Goal: Transaction & Acquisition: Purchase product/service

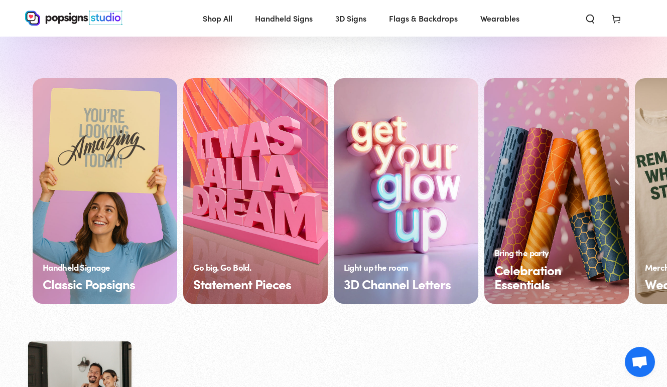
scroll to position [702, 0]
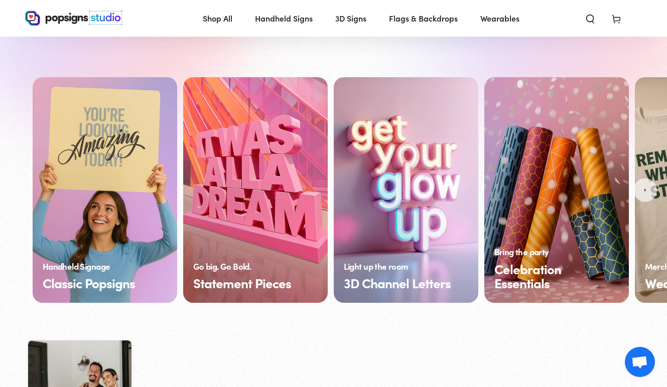
click at [276, 154] on link "Statement Pieces" at bounding box center [255, 190] width 144 height 226
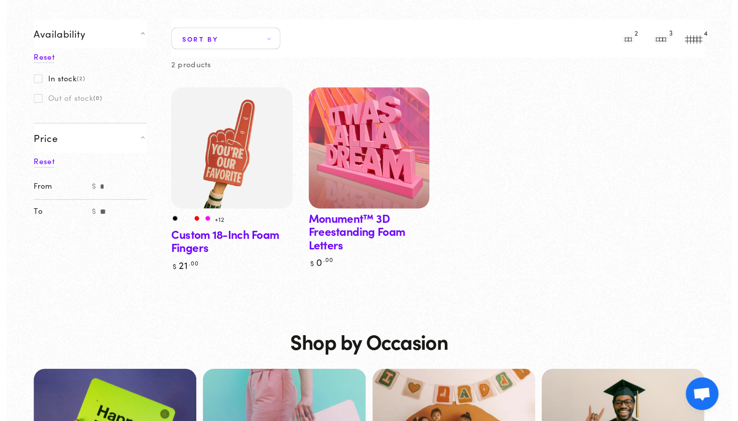
scroll to position [97, 0]
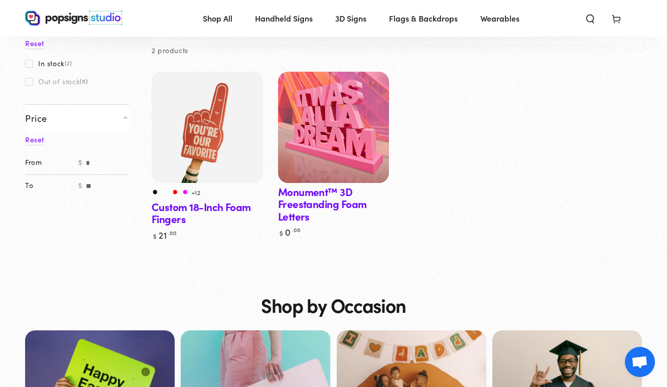
click at [352, 143] on img at bounding box center [333, 127] width 114 height 114
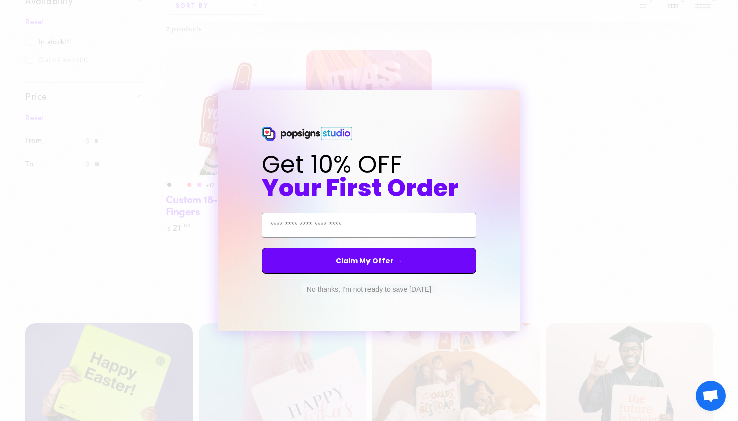
scroll to position [400, 0]
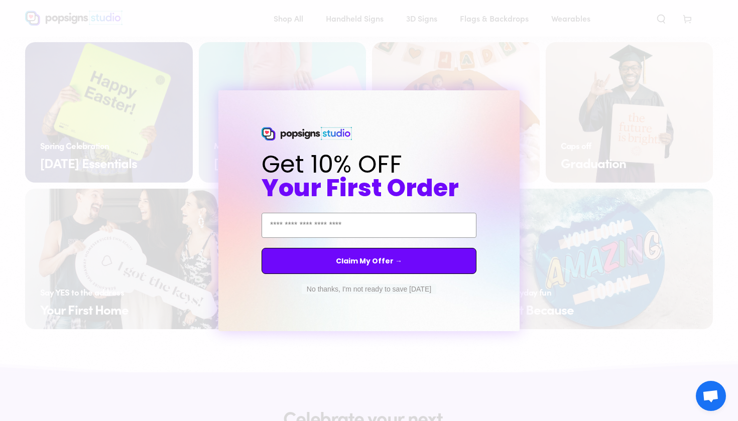
click at [229, 77] on div "Close dialog Get 10% OFF Your First Order Email Address Claim My Offer → No tha…" at bounding box center [369, 210] width 738 height 421
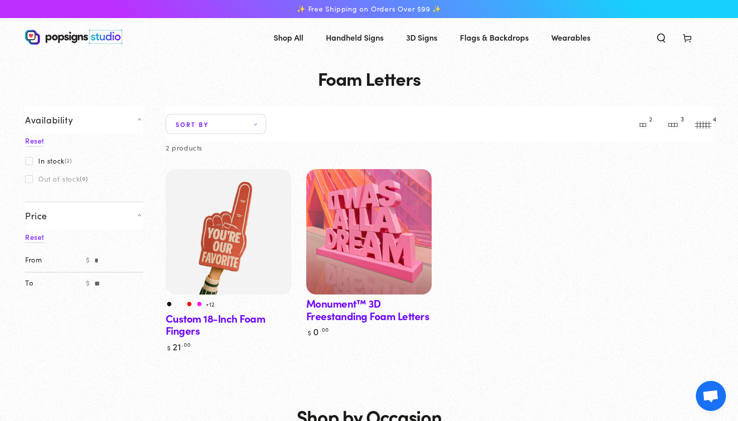
scroll to position [0, 0]
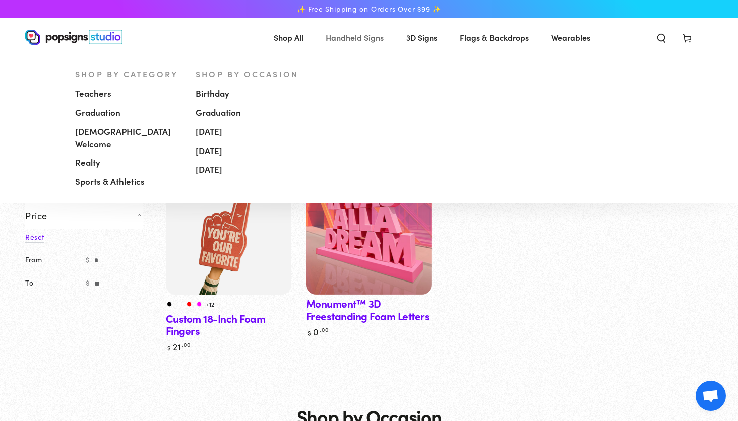
click at [363, 36] on span "Handheld Signs" at bounding box center [355, 37] width 58 height 15
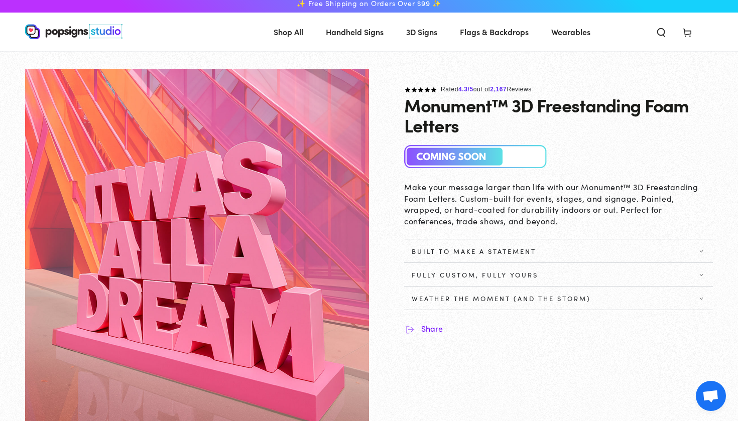
scroll to position [13, 0]
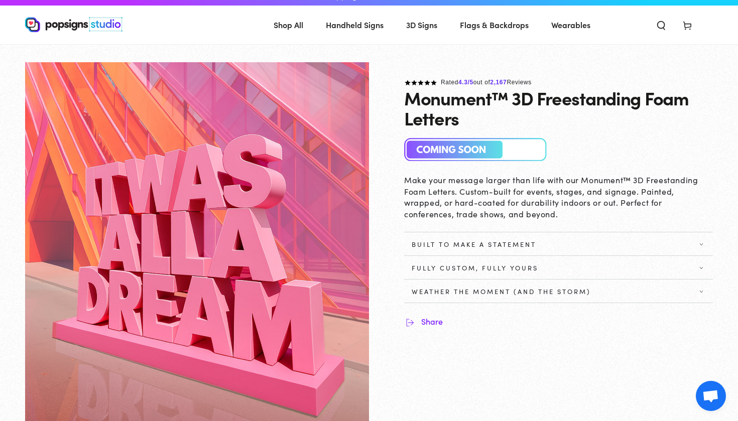
click at [451, 271] on summary "Fully Custom, Fully Yours" at bounding box center [558, 267] width 309 height 23
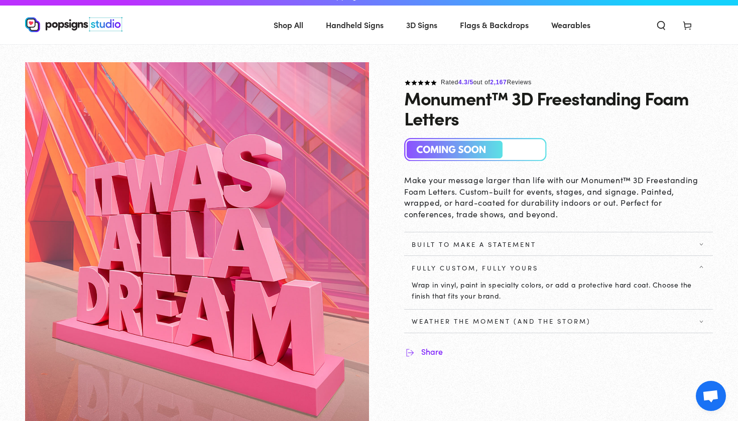
click at [477, 237] on summary "Built to Make a Statement" at bounding box center [558, 243] width 309 height 23
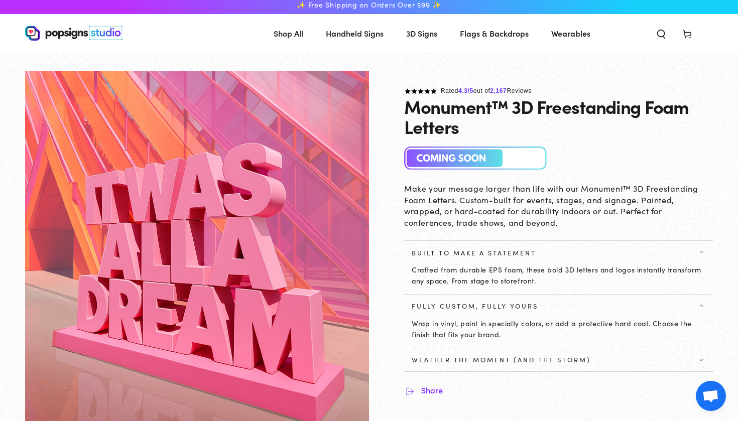
scroll to position [4, 0]
click at [497, 356] on span "Weather the Moment (and the Storm)" at bounding box center [500, 360] width 179 height 8
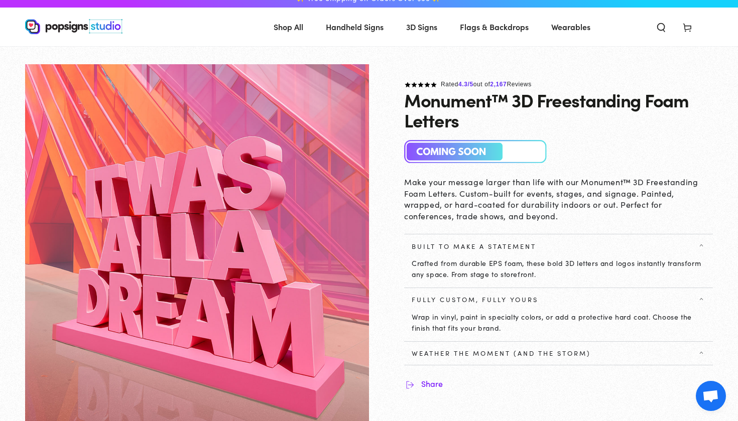
scroll to position [13, 0]
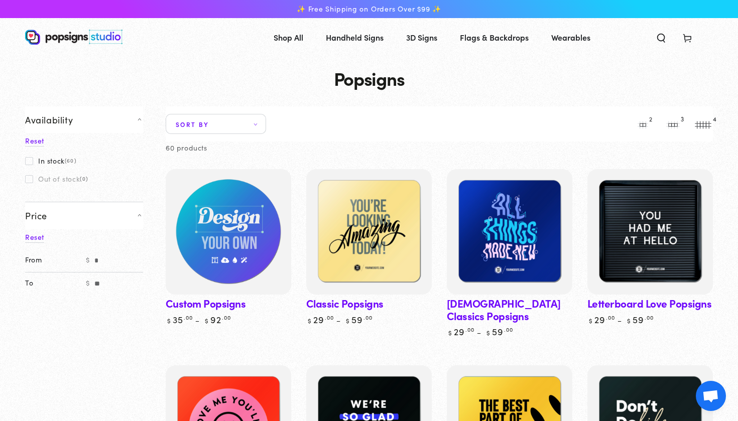
click at [221, 234] on img at bounding box center [228, 231] width 129 height 129
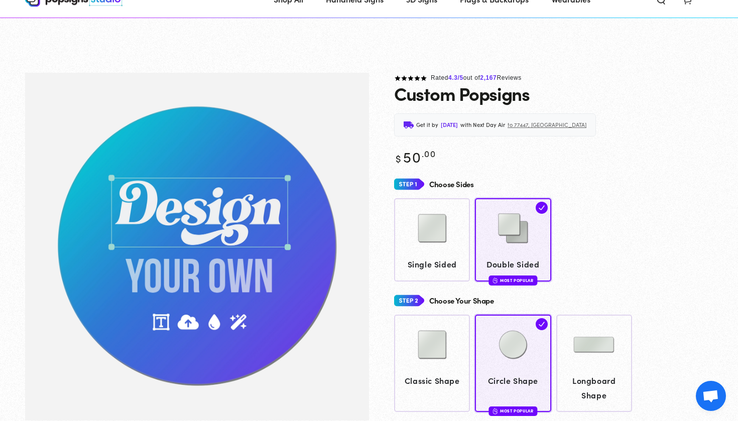
scroll to position [74, 0]
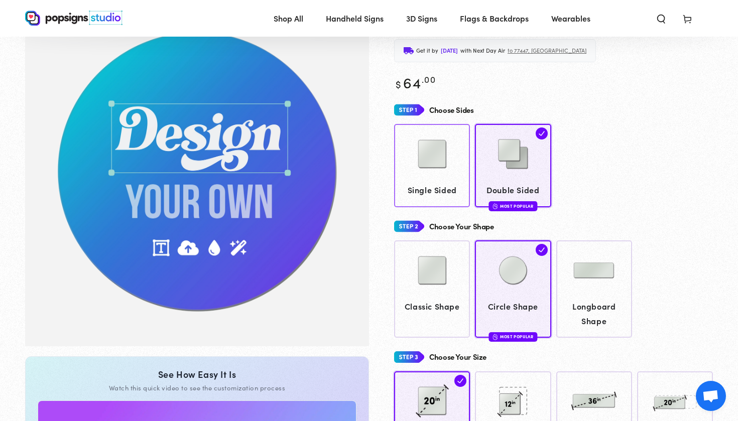
click at [467, 180] on link "Single Sided" at bounding box center [432, 165] width 76 height 83
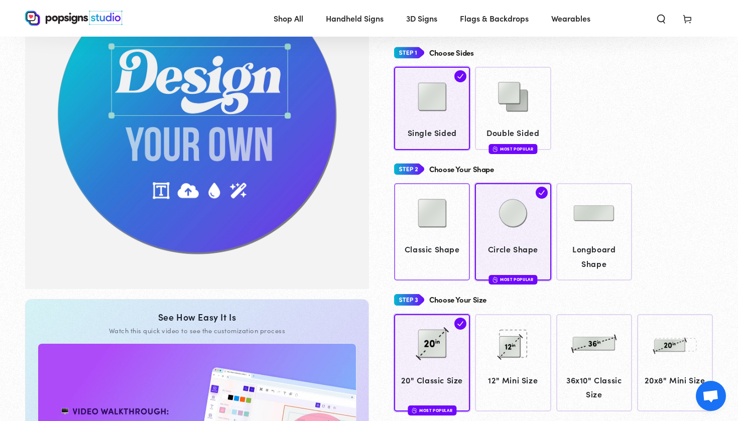
click at [442, 232] on img at bounding box center [432, 213] width 50 height 50
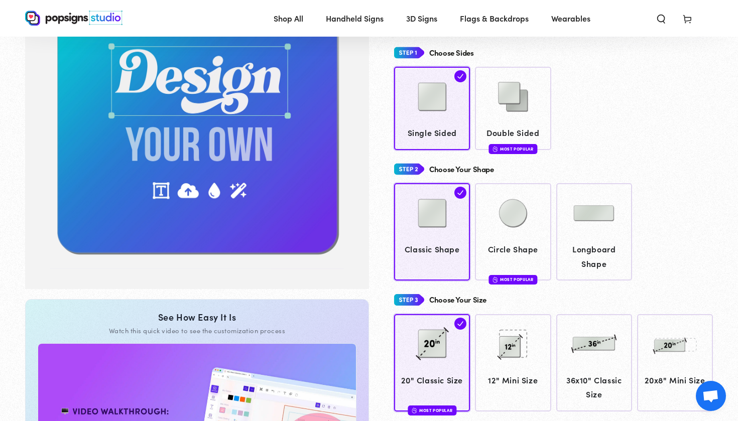
scroll to position [72, 0]
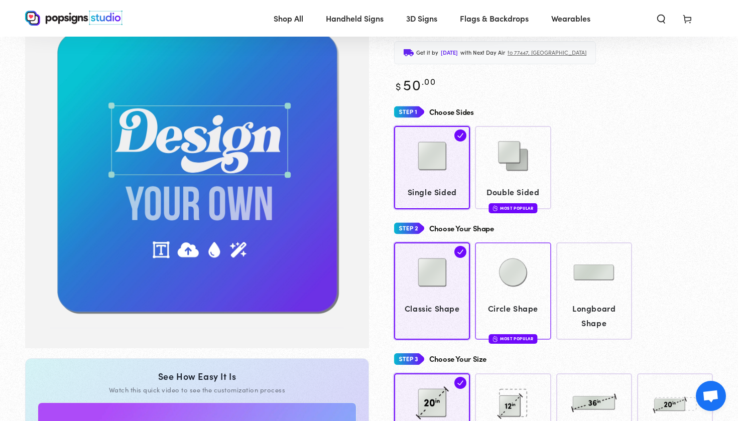
click at [531, 278] on img at bounding box center [513, 272] width 50 height 50
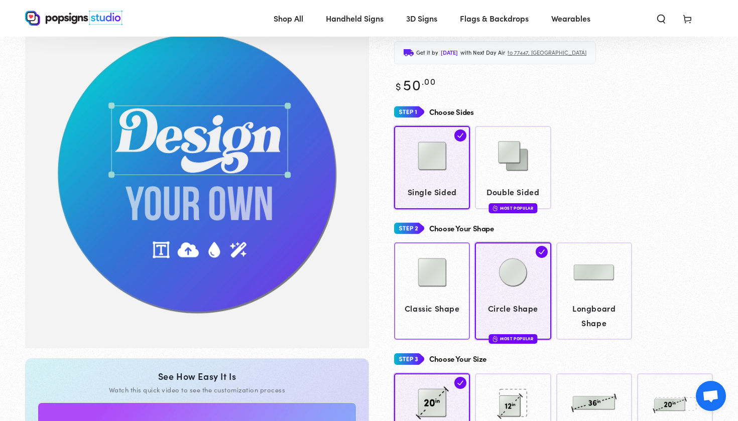
click at [460, 277] on div at bounding box center [432, 273] width 66 height 50
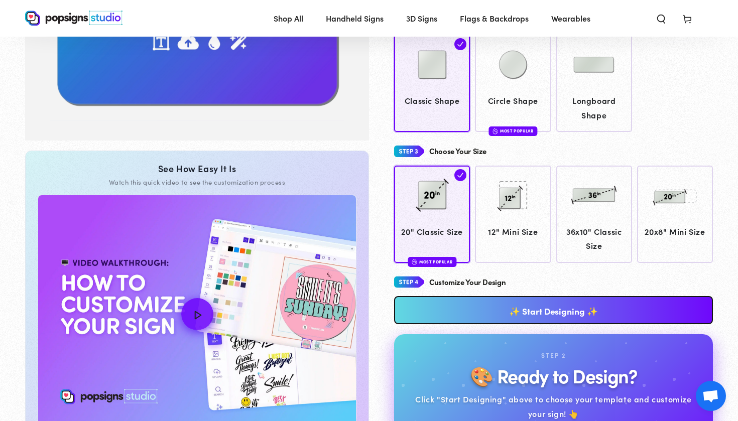
scroll to position [295, 0]
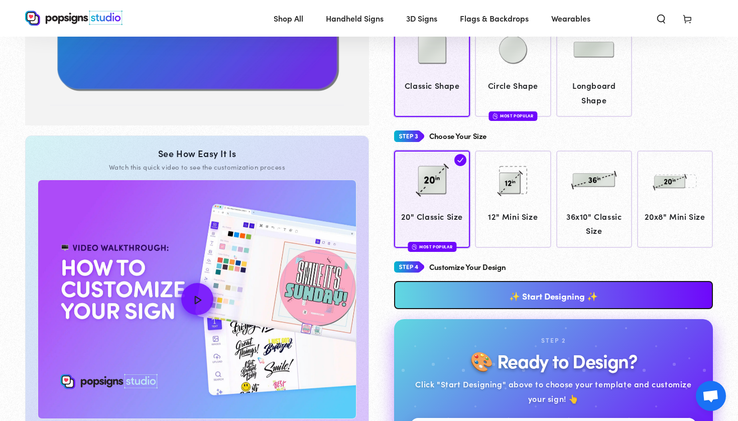
click at [586, 286] on link "✨ Start Designing ✨" at bounding box center [553, 295] width 319 height 28
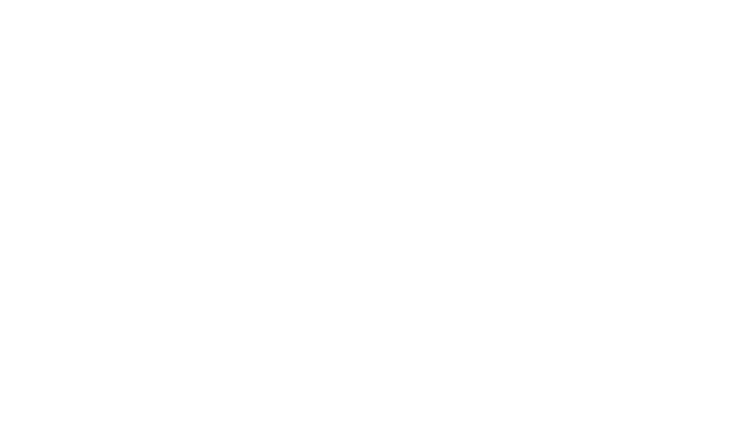
scroll to position [0, 0]
type textarea "An ancient tree with a door leading to a magical world"
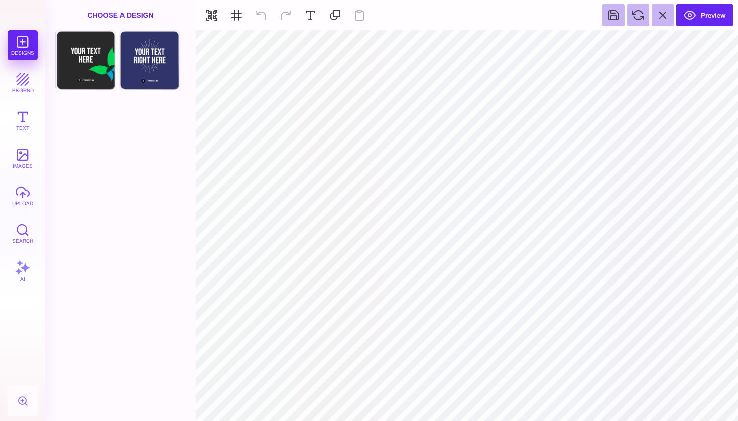
type input "#FFFFFF"
